Goal: Task Accomplishment & Management: Manage account settings

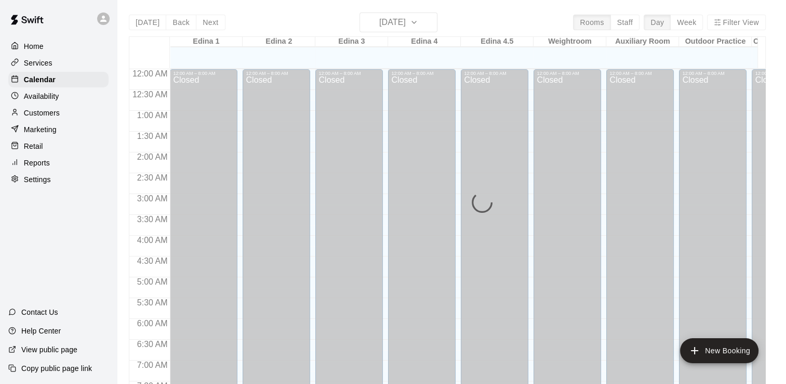
scroll to position [267, 0]
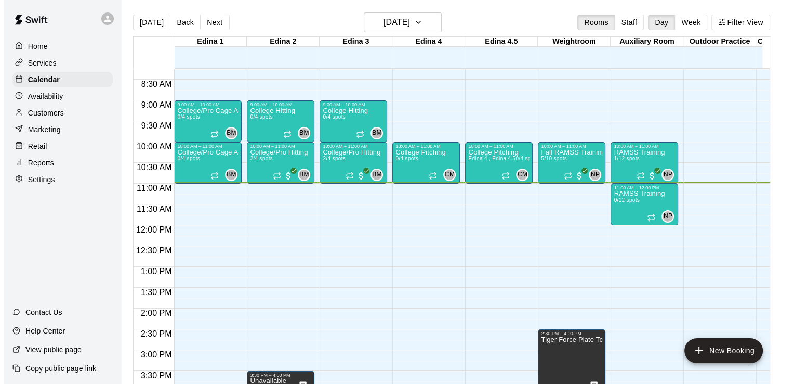
scroll to position [342, 0]
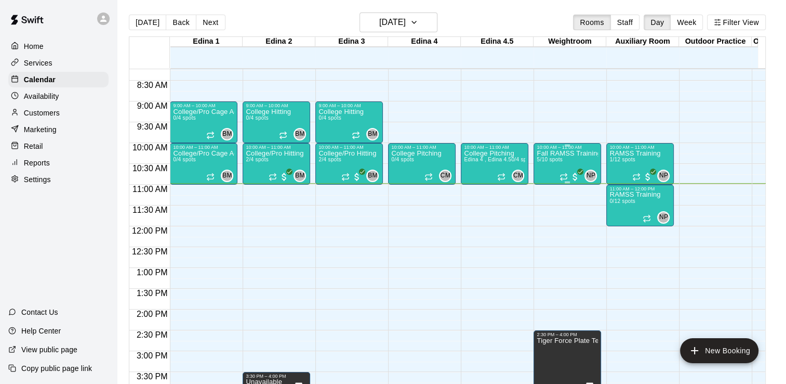
click at [566, 153] on p "Fall RAMSS Training" at bounding box center [567, 153] width 61 height 0
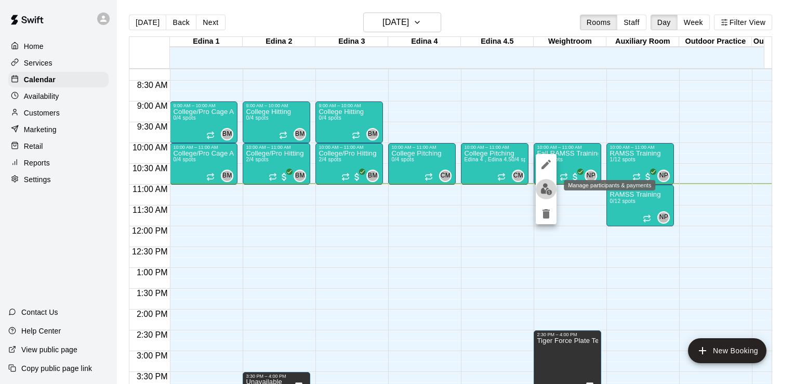
click at [548, 190] on img "edit" at bounding box center [546, 189] width 12 height 12
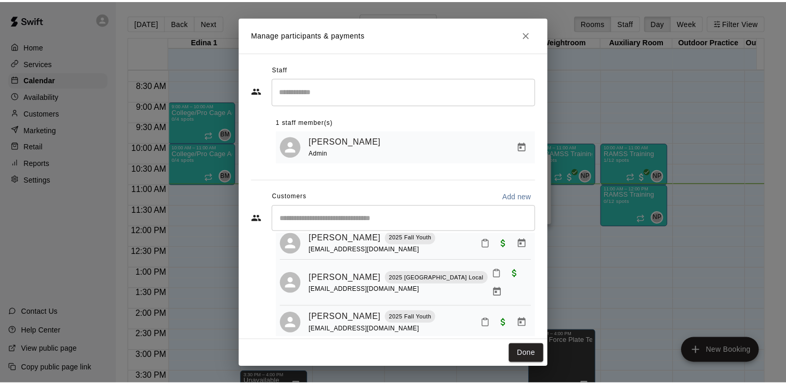
scroll to position [0, 0]
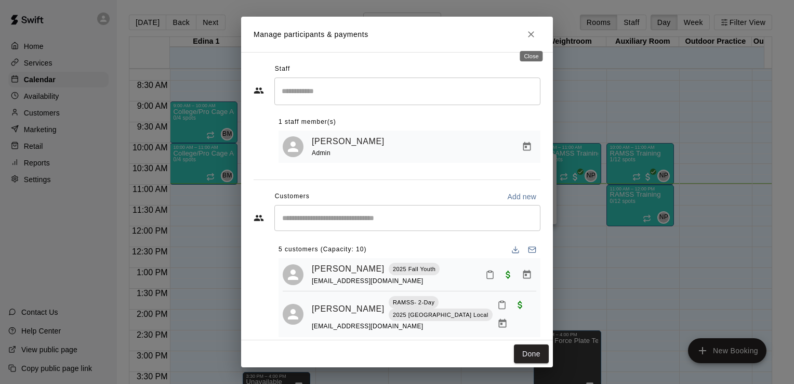
click at [527, 31] on icon "Close" at bounding box center [531, 34] width 10 height 10
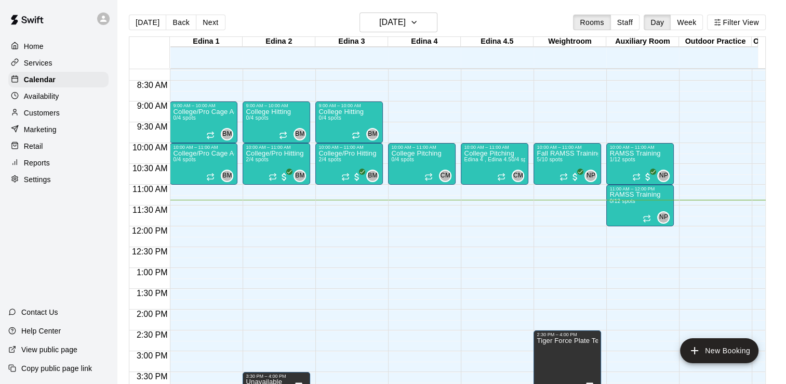
click at [459, 78] on div at bounding box center [425, 75] width 72 height 10
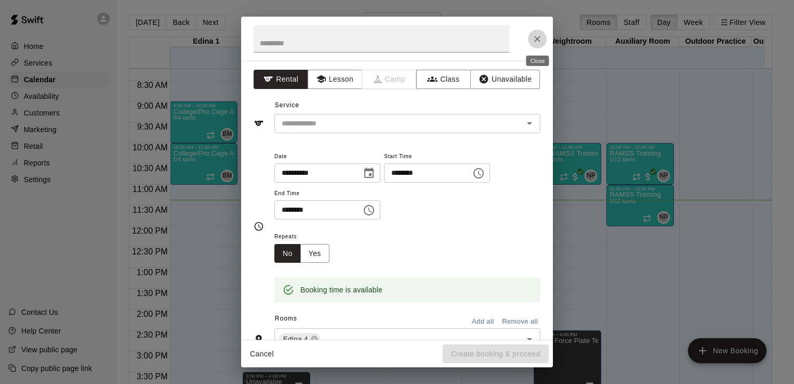
click at [539, 38] on icon "Close" at bounding box center [537, 39] width 10 height 10
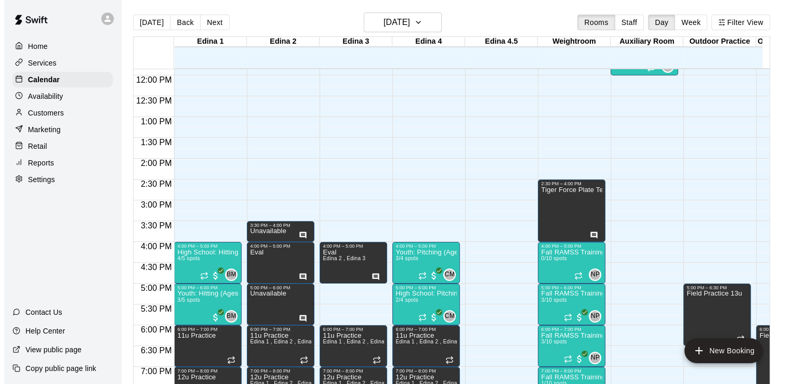
scroll to position [495, 0]
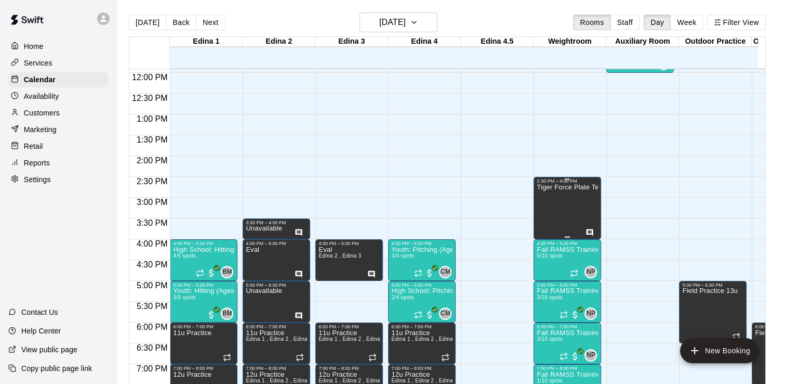
click at [565, 187] on p "Tiger Force Plate Testing" at bounding box center [567, 187] width 61 height 0
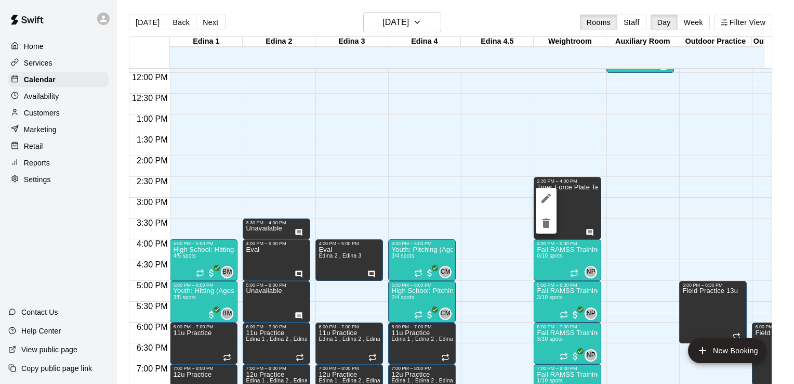
click at [590, 230] on div at bounding box center [397, 192] width 794 height 384
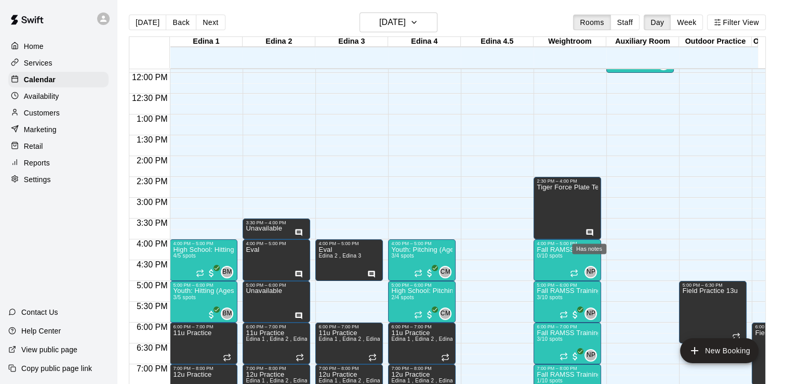
click at [590, 230] on icon "Has notes" at bounding box center [590, 232] width 8 height 8
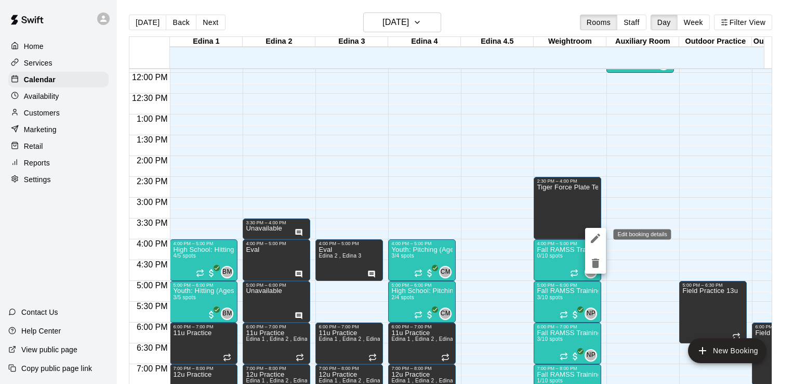
click at [594, 238] on icon "edit" at bounding box center [595, 237] width 9 height 9
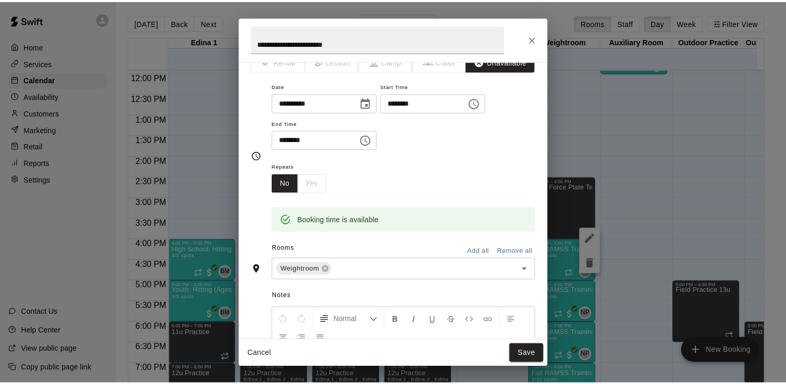
scroll to position [0, 0]
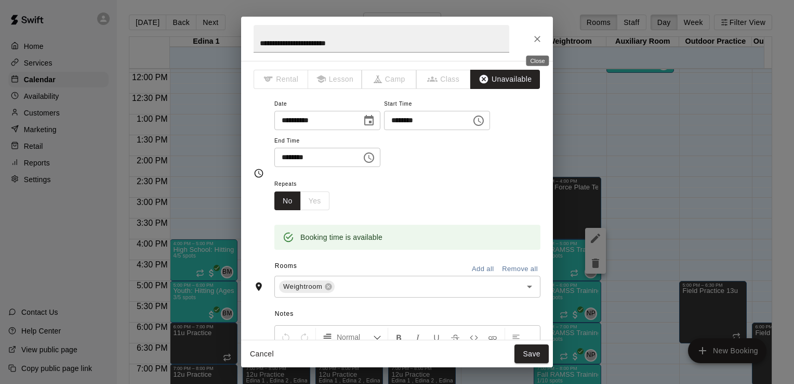
click at [537, 35] on icon "Close" at bounding box center [537, 39] width 10 height 10
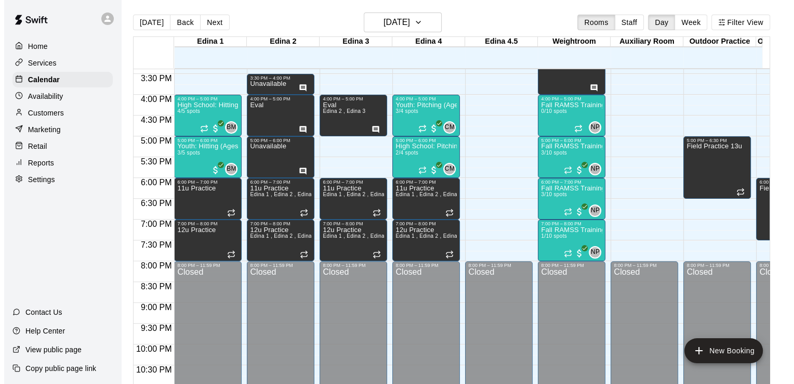
scroll to position [653, 0]
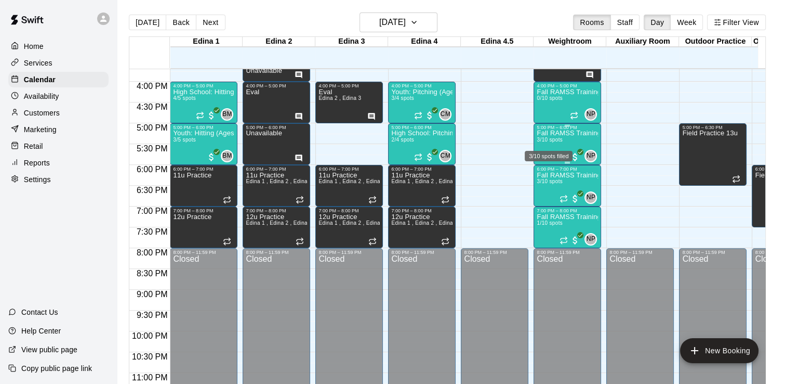
click at [553, 138] on span "3/10 spots" at bounding box center [549, 140] width 25 height 6
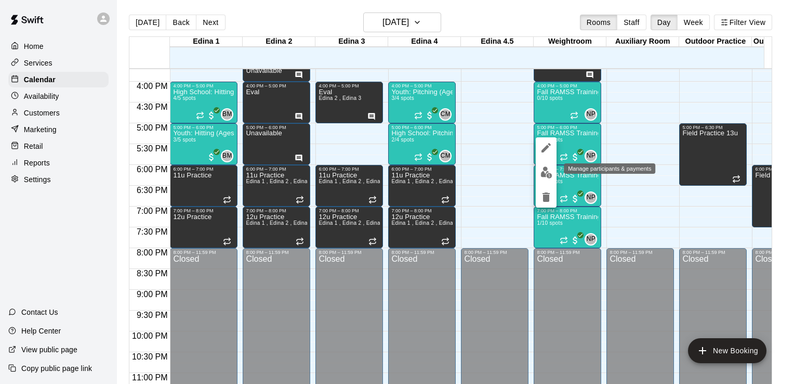
click at [545, 169] on img "edit" at bounding box center [546, 172] width 12 height 12
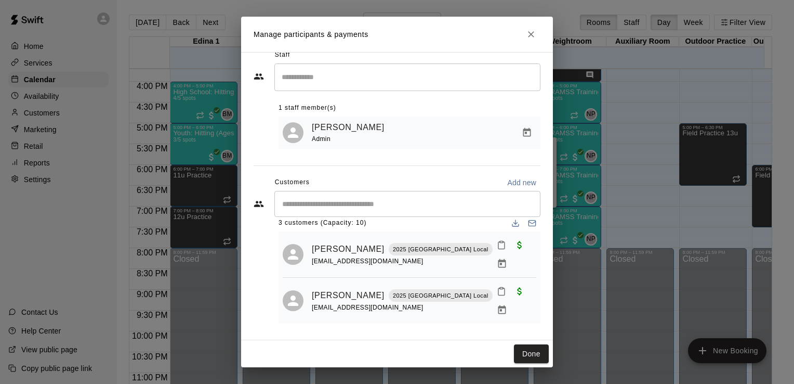
scroll to position [28, 0]
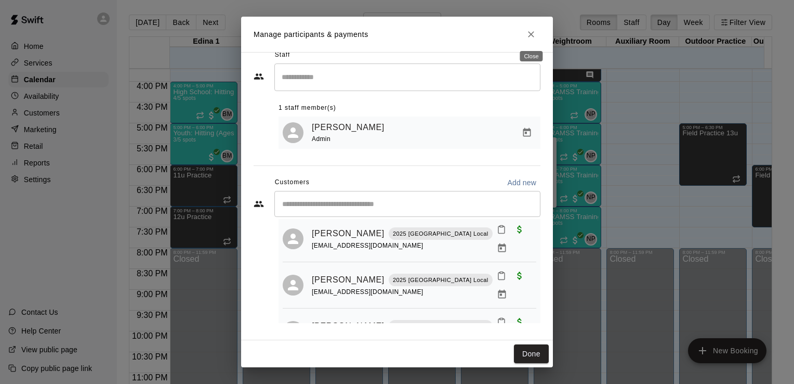
click at [530, 37] on icon "Close" at bounding box center [531, 34] width 10 height 10
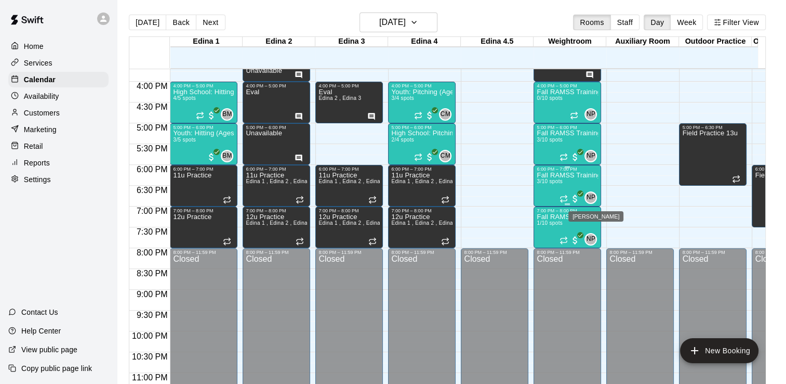
click at [592, 195] on span "NP" at bounding box center [591, 197] width 9 height 10
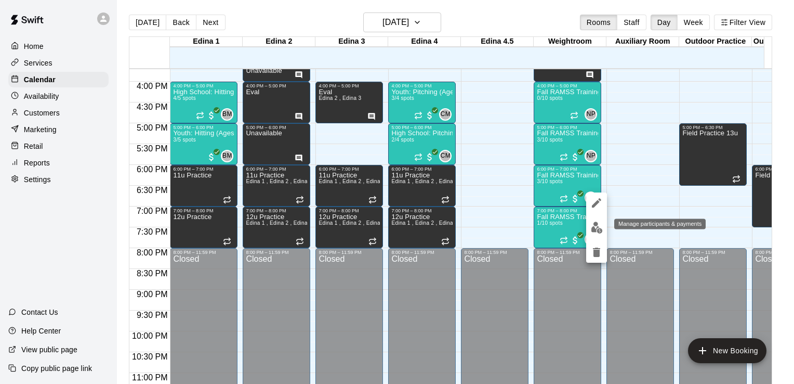
click at [594, 225] on img "edit" at bounding box center [597, 227] width 12 height 12
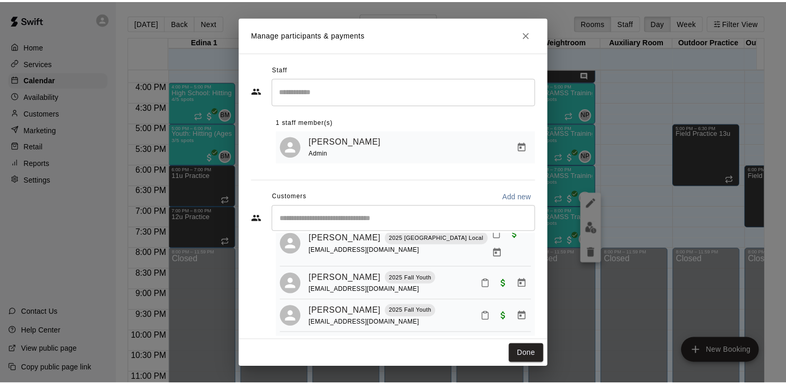
scroll to position [0, 0]
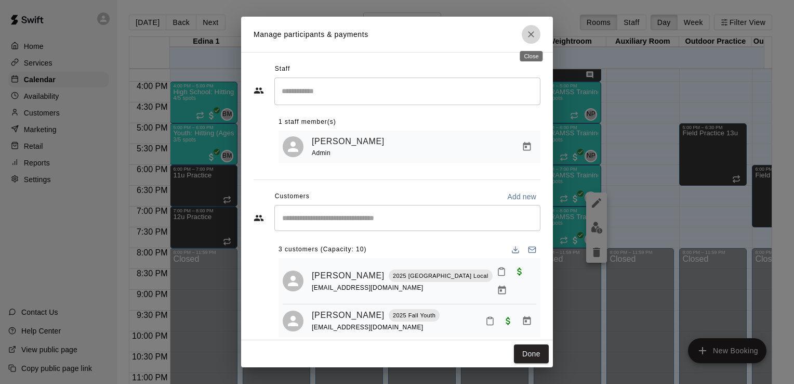
click at [532, 38] on icon "Close" at bounding box center [531, 34] width 10 height 10
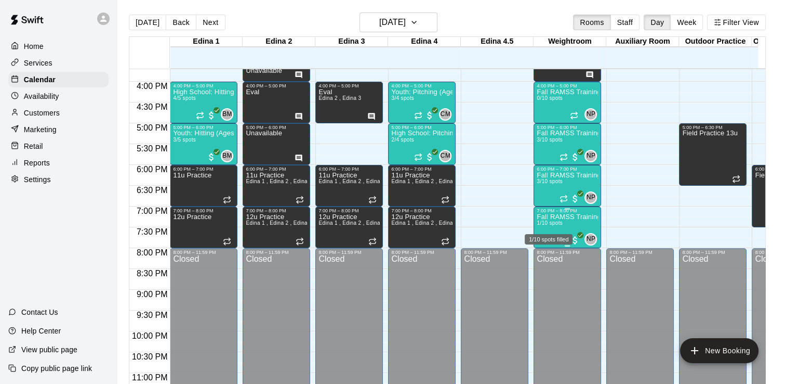
click at [556, 221] on span "1/10 spots" at bounding box center [549, 223] width 25 height 6
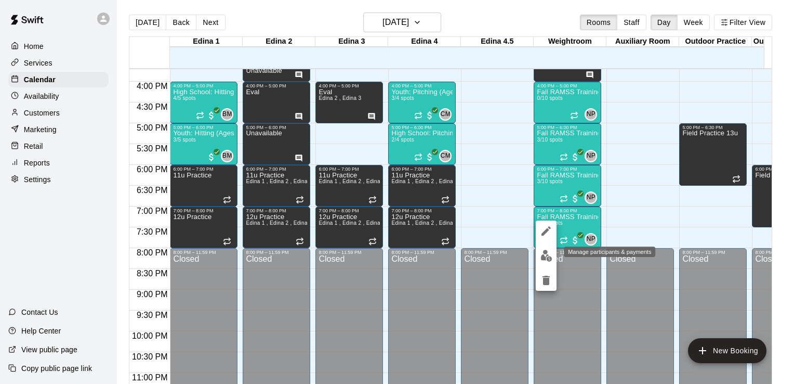
click at [545, 255] on img "edit" at bounding box center [546, 255] width 12 height 12
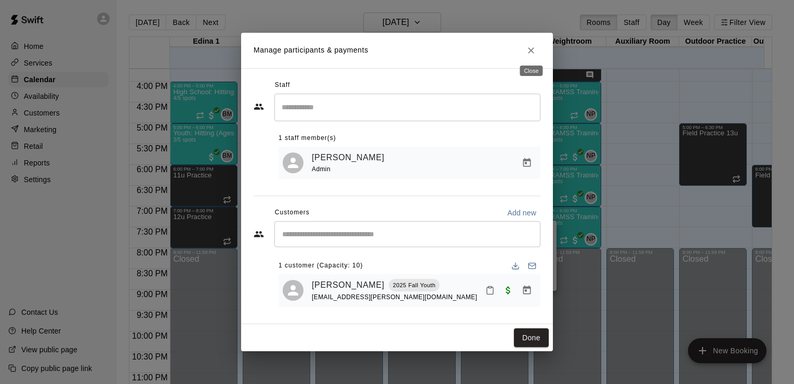
click at [531, 45] on icon "Close" at bounding box center [531, 50] width 10 height 10
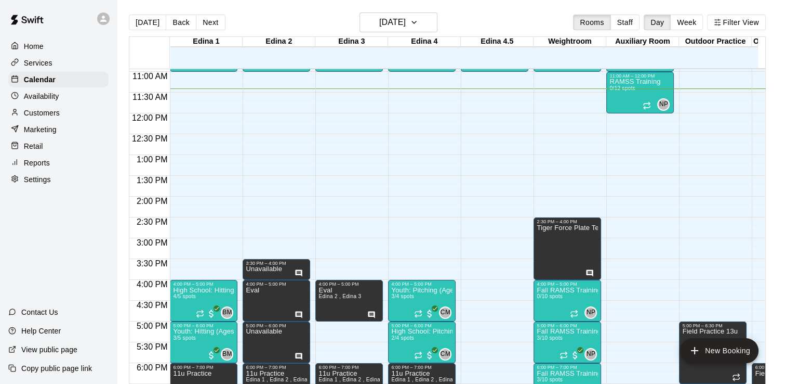
scroll to position [443, 0]
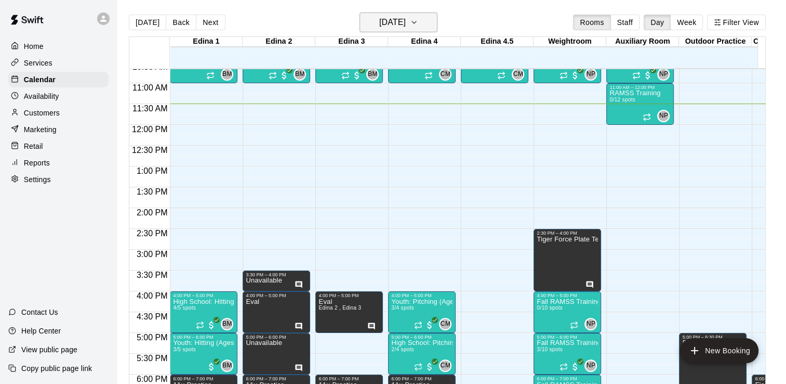
click at [418, 22] on icon "button" at bounding box center [414, 22] width 8 height 12
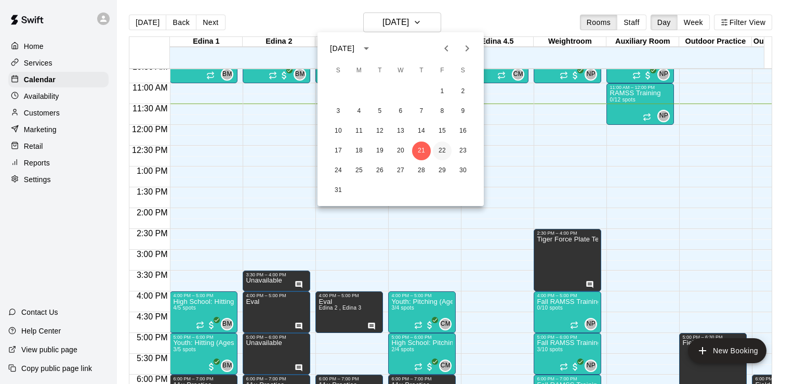
click at [444, 149] on button "22" at bounding box center [442, 150] width 19 height 19
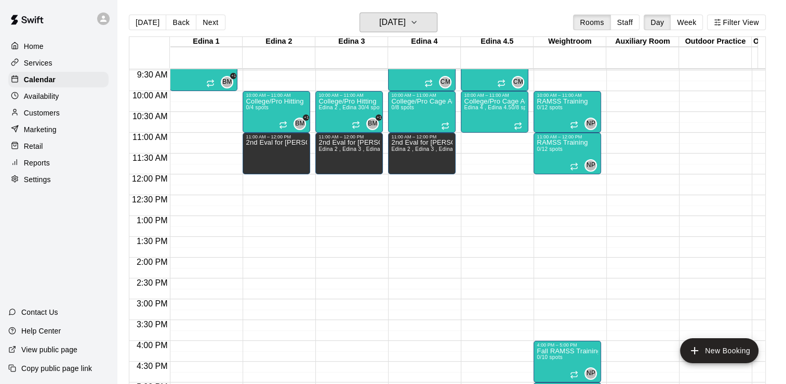
scroll to position [364, 0]
